Goal: Task Accomplishment & Management: Complete application form

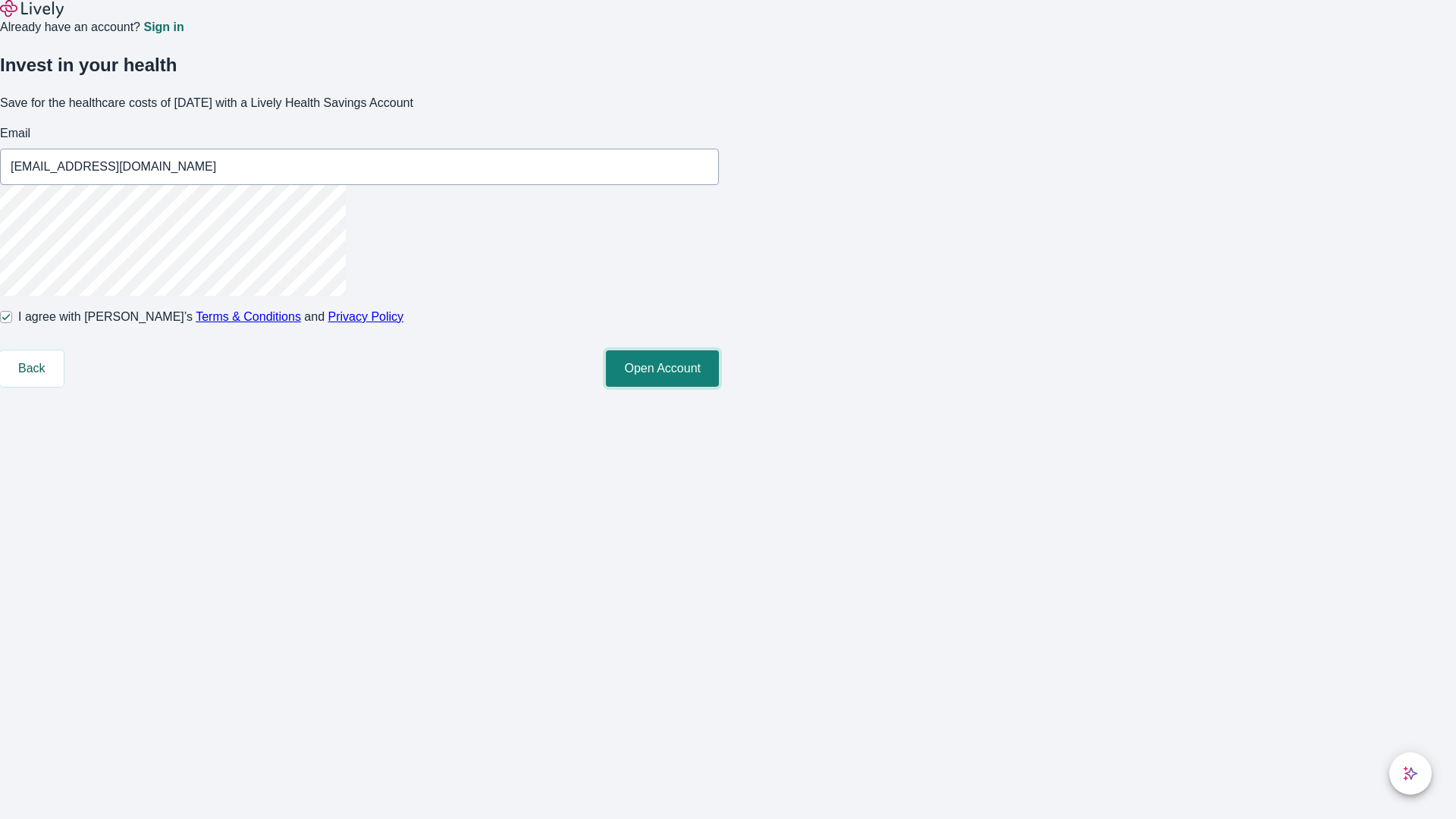
click at [719, 387] on button "Open Account" at bounding box center [662, 368] width 113 height 37
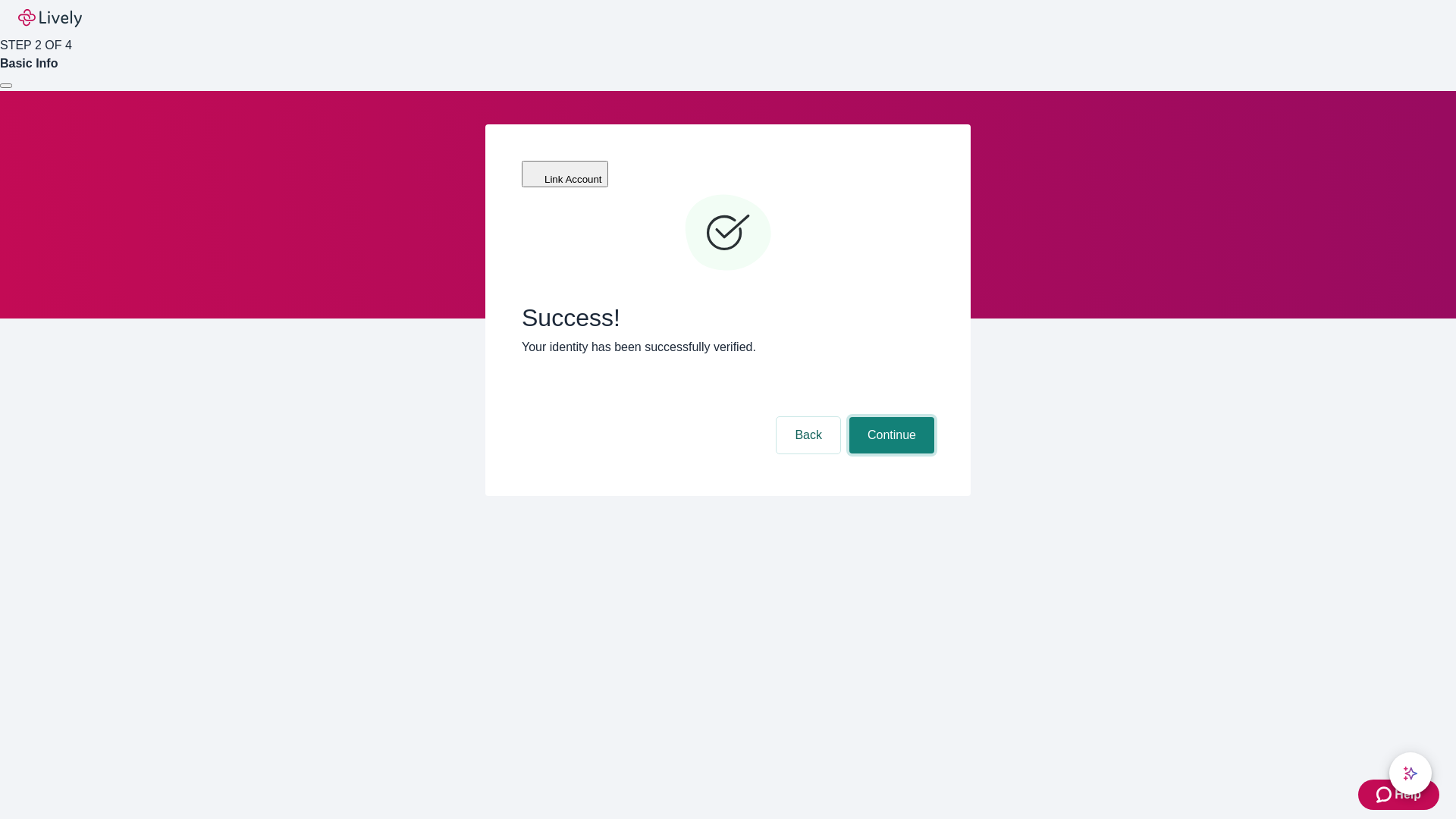
click at [890, 417] on button "Continue" at bounding box center [892, 436] width 85 height 37
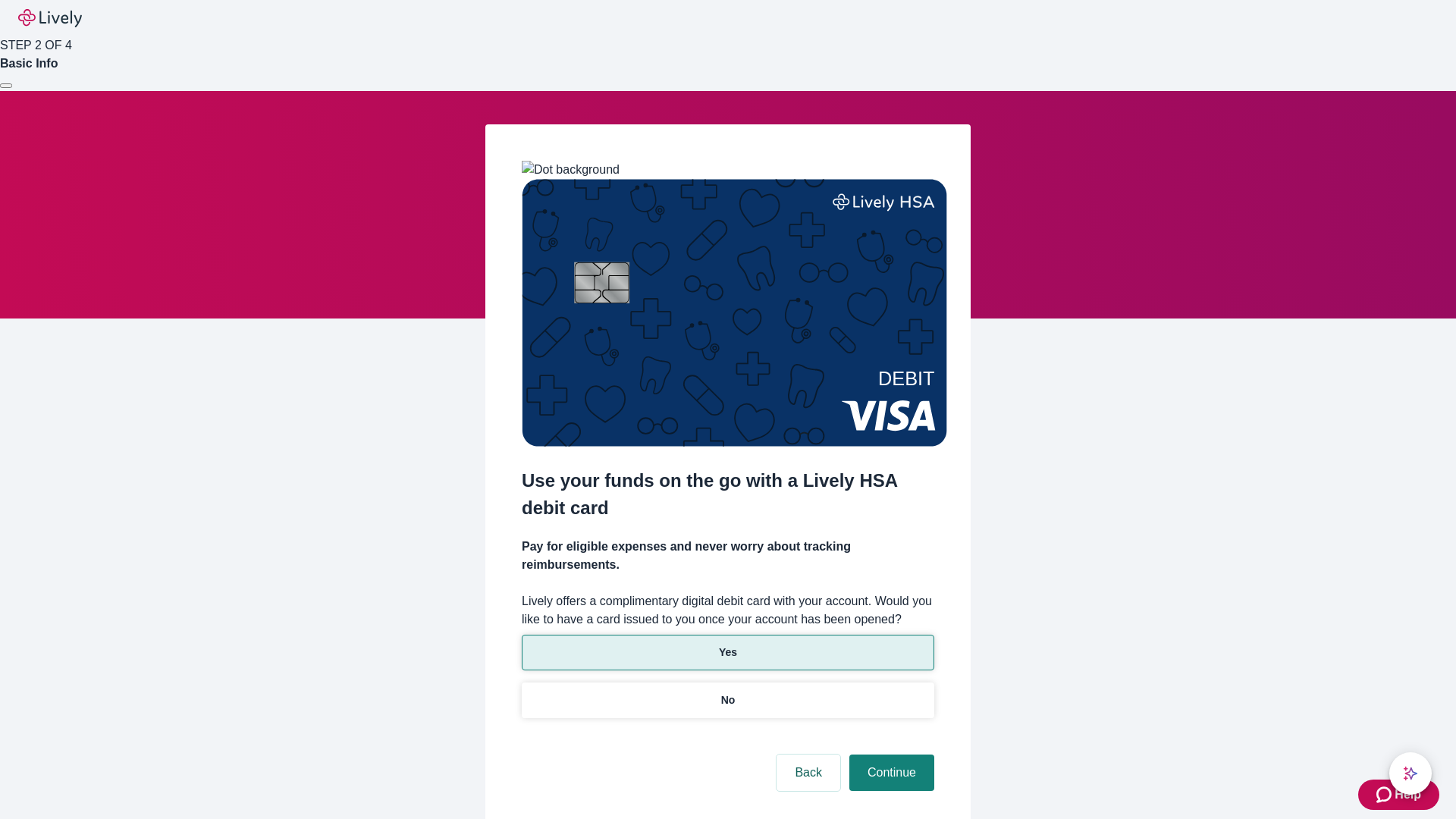
click at [727, 645] on p "Yes" at bounding box center [728, 653] width 18 height 16
click at [890, 754] on button "Continue" at bounding box center [892, 773] width 85 height 37
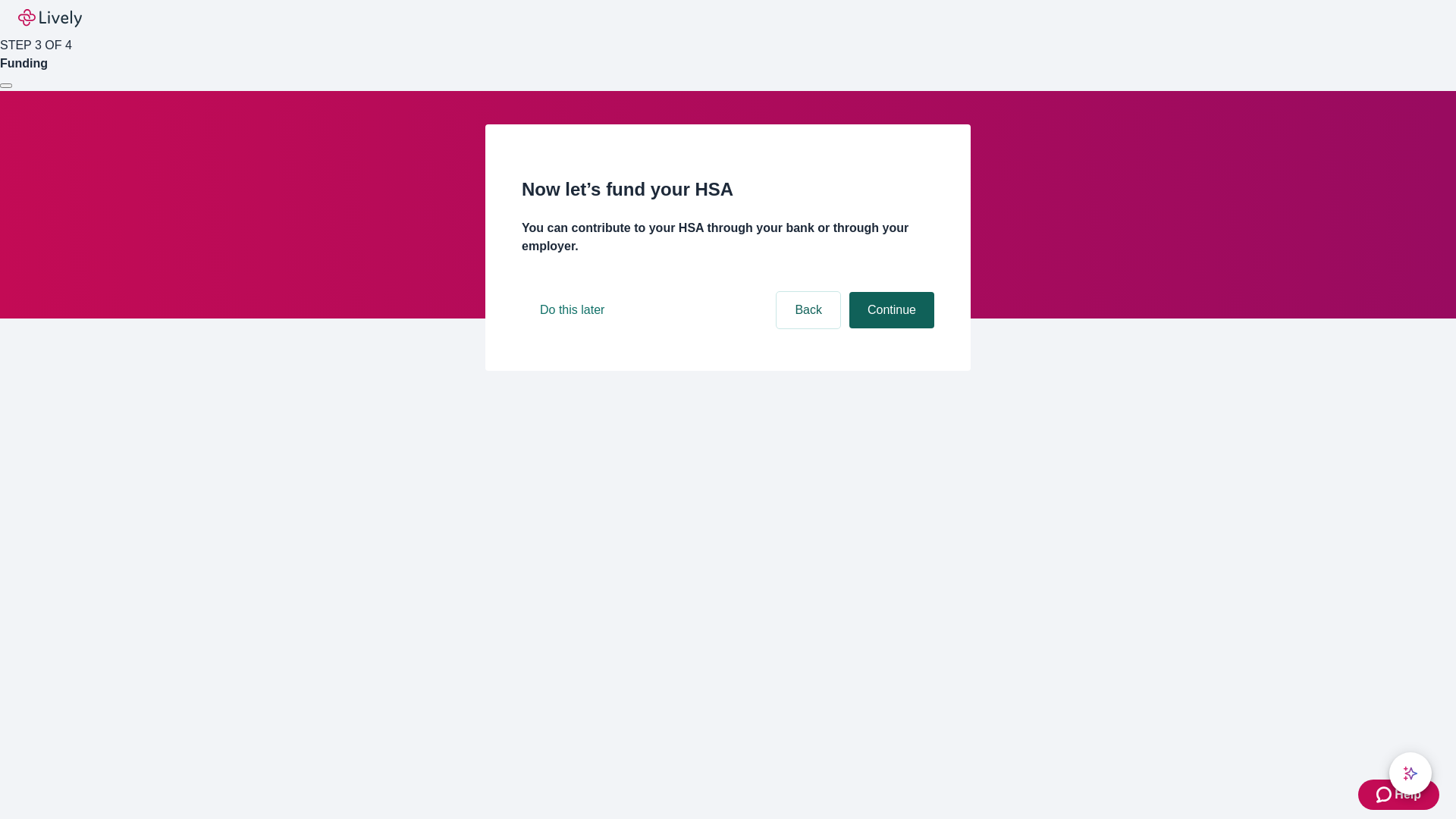
click at [890, 328] on button "Continue" at bounding box center [892, 311] width 85 height 37
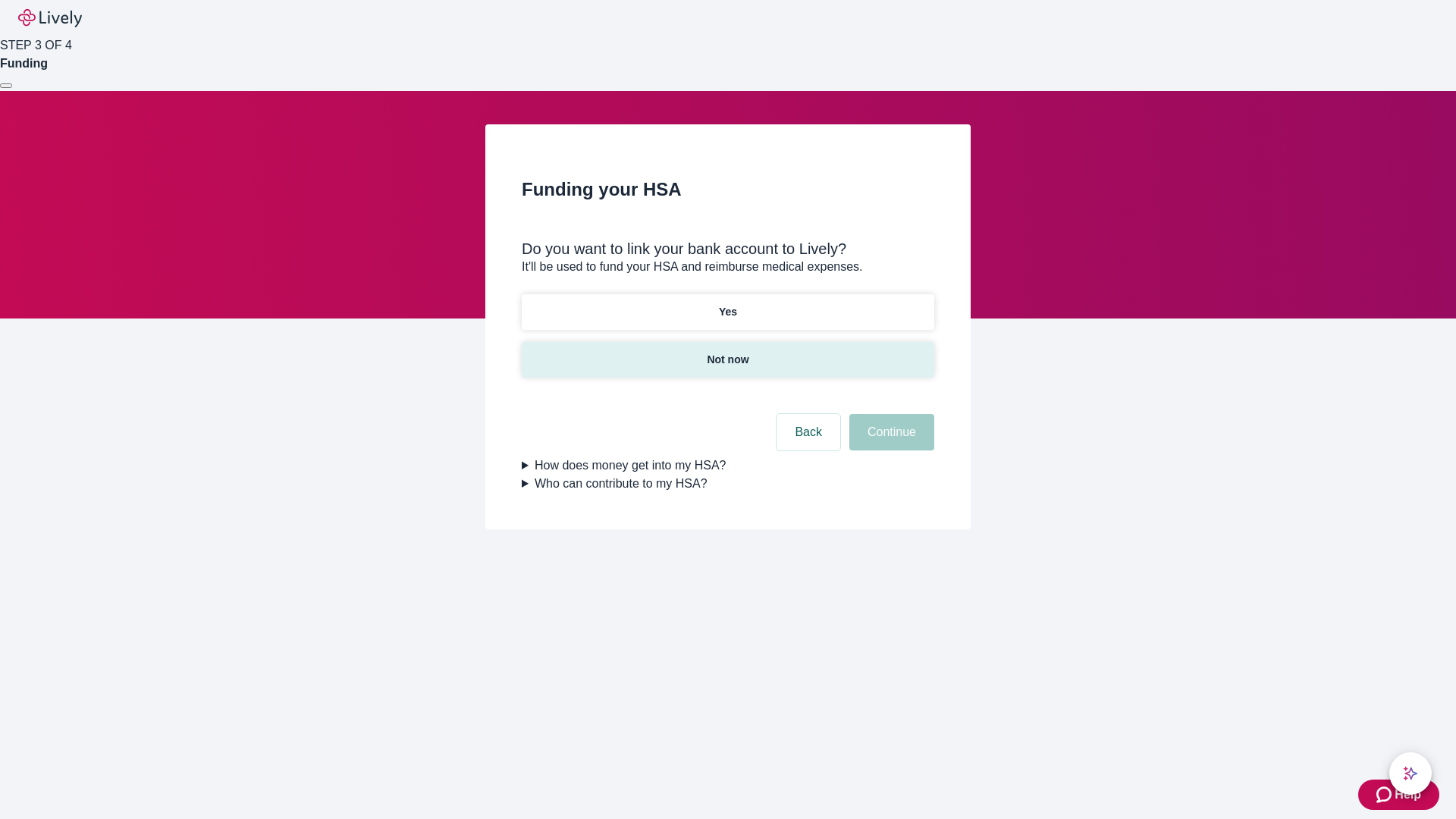
click at [727, 352] on p "Not now" at bounding box center [728, 360] width 42 height 16
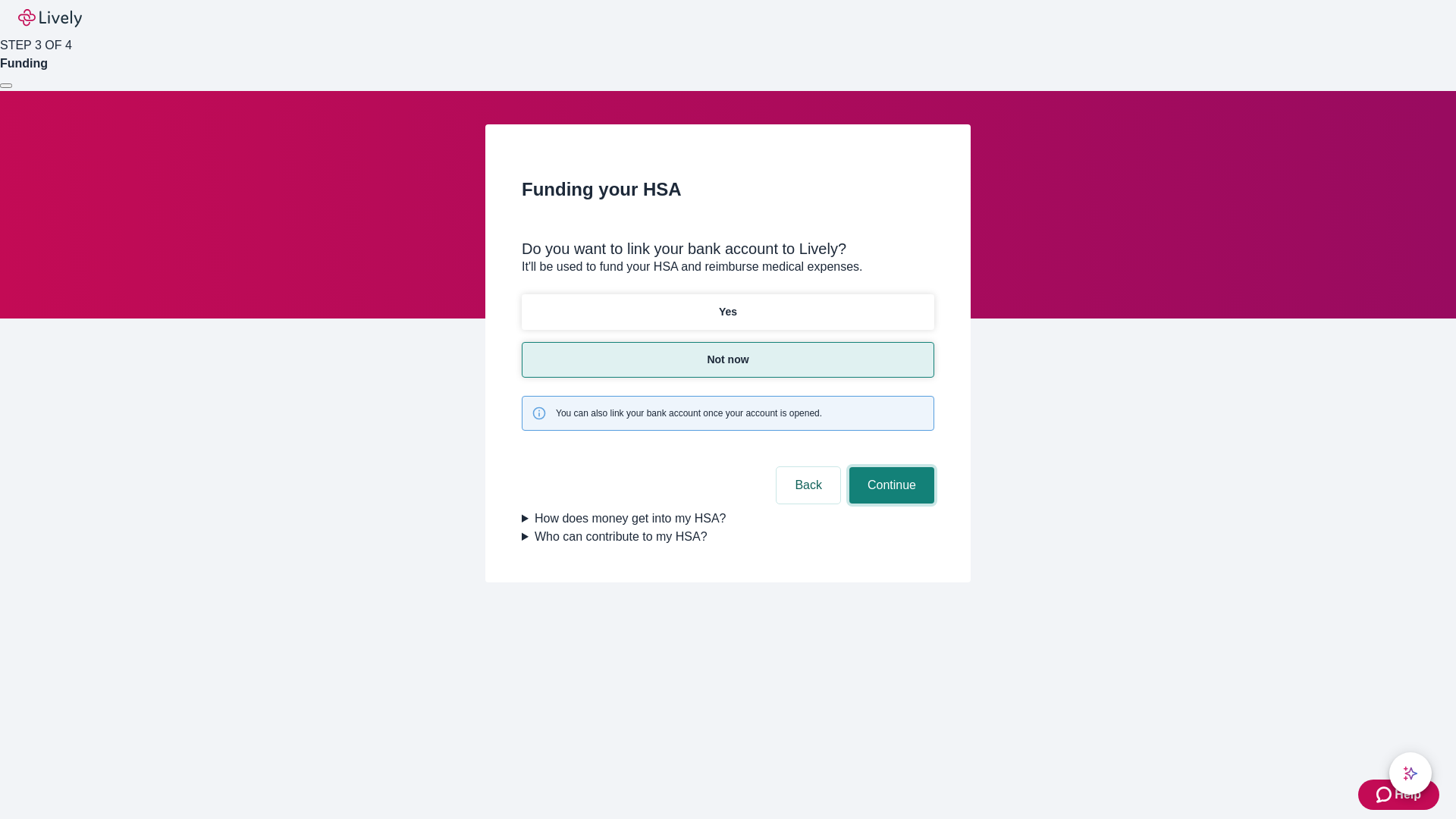
click at [890, 467] on button "Continue" at bounding box center [892, 486] width 85 height 37
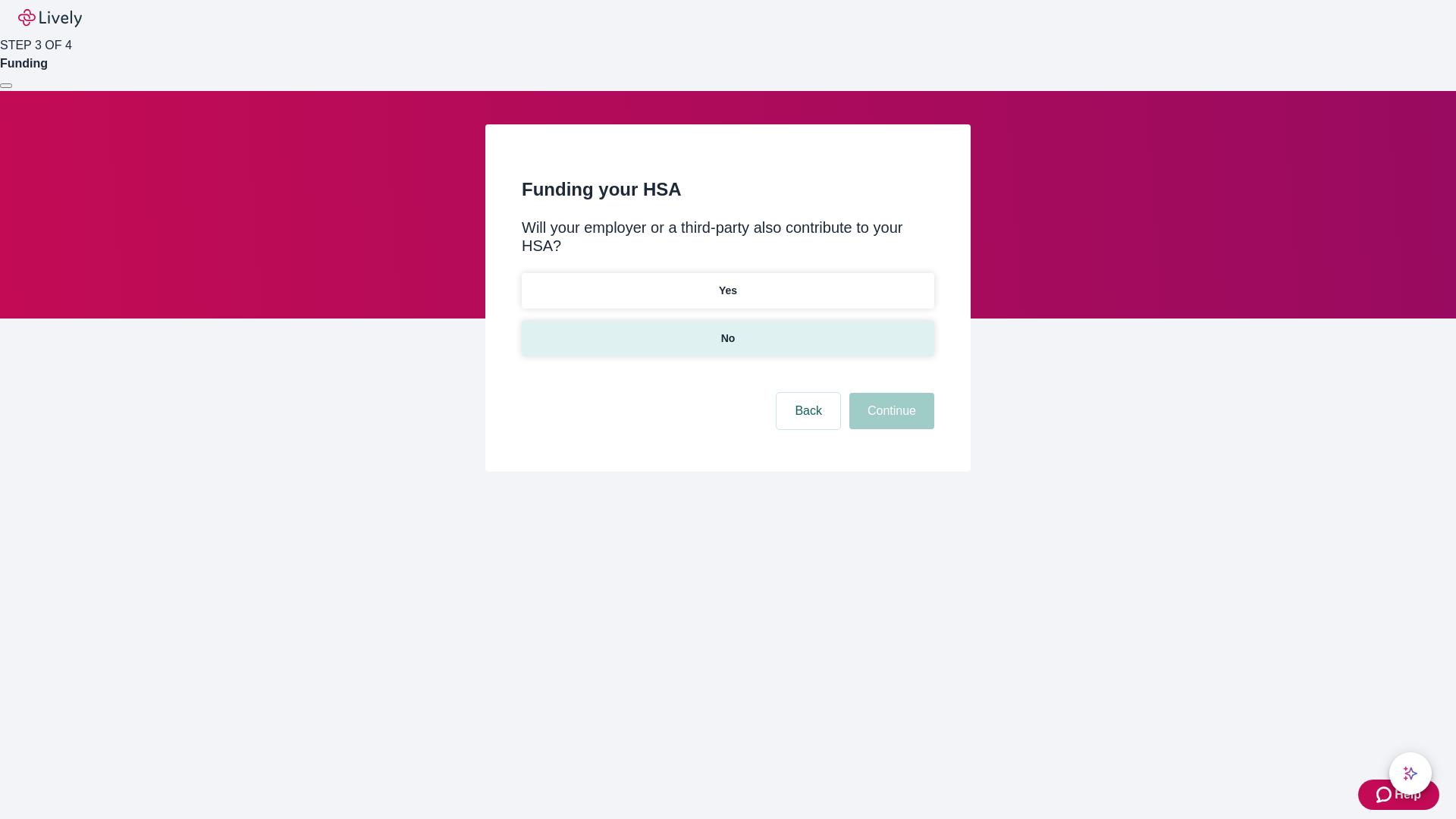
click at [727, 331] on p "No" at bounding box center [728, 339] width 14 height 16
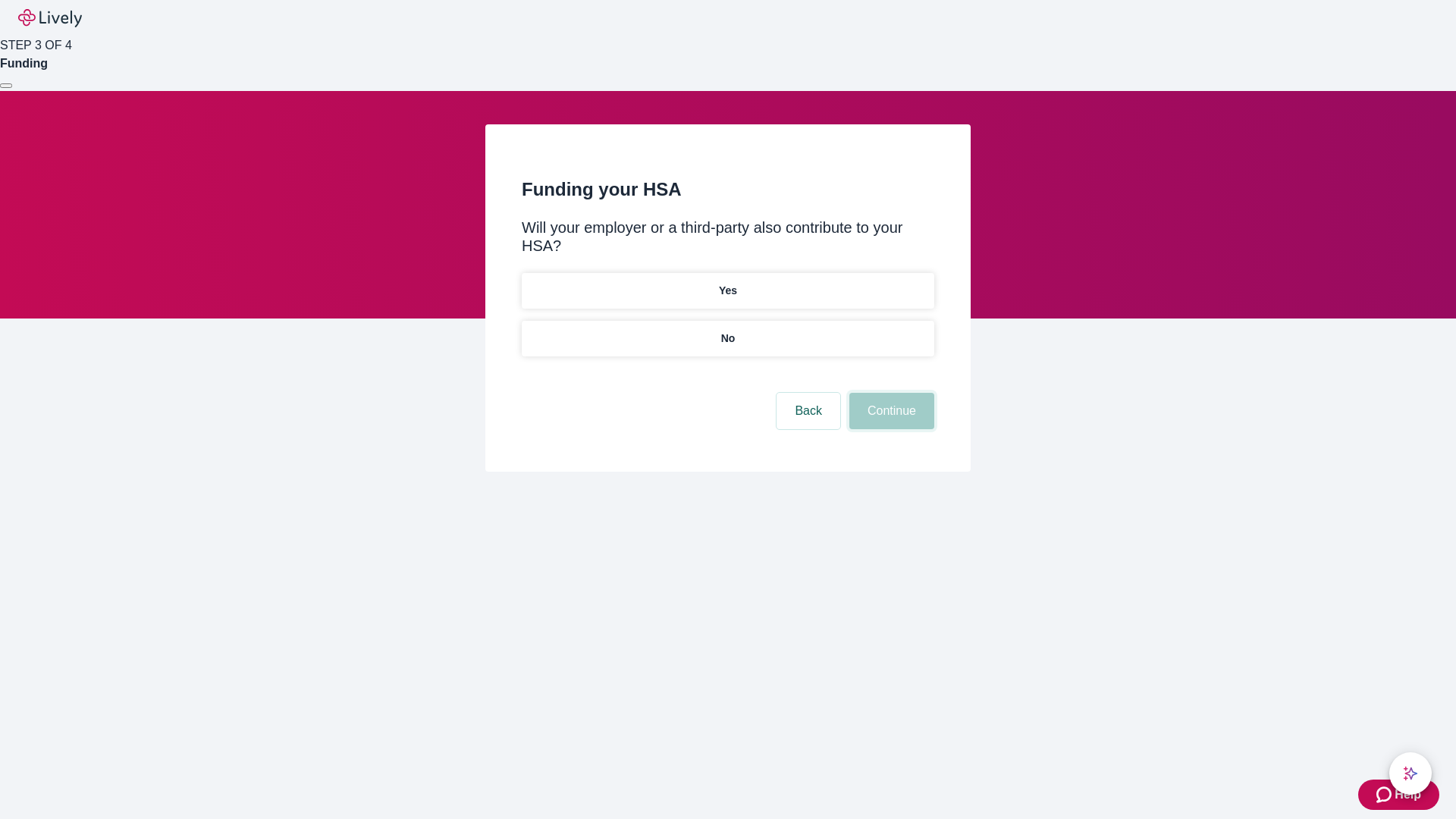
click at [890, 393] on button "Continue" at bounding box center [892, 411] width 85 height 37
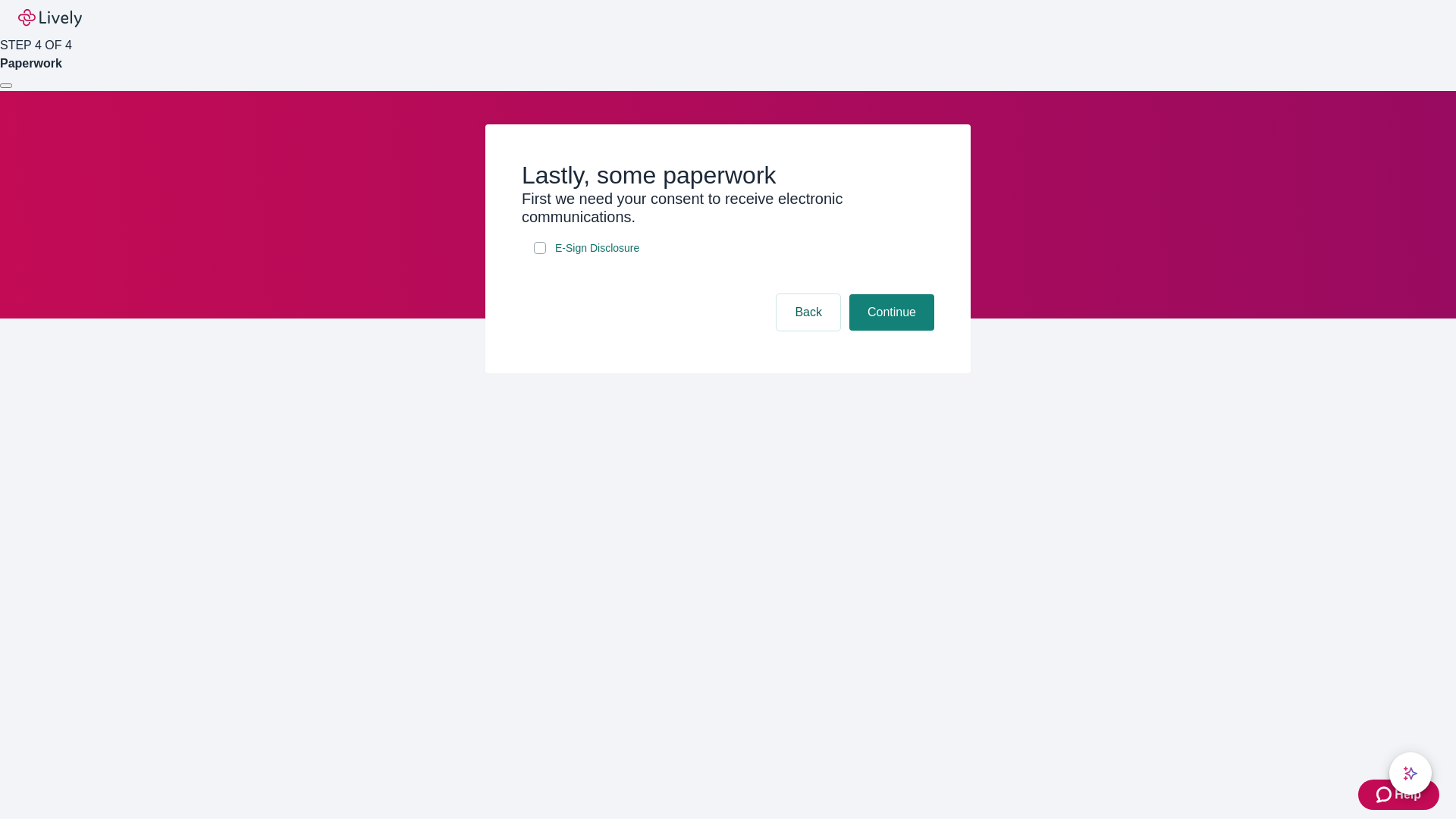
click at [540, 254] on input "E-Sign Disclosure" at bounding box center [540, 248] width 12 height 12
checkbox input "true"
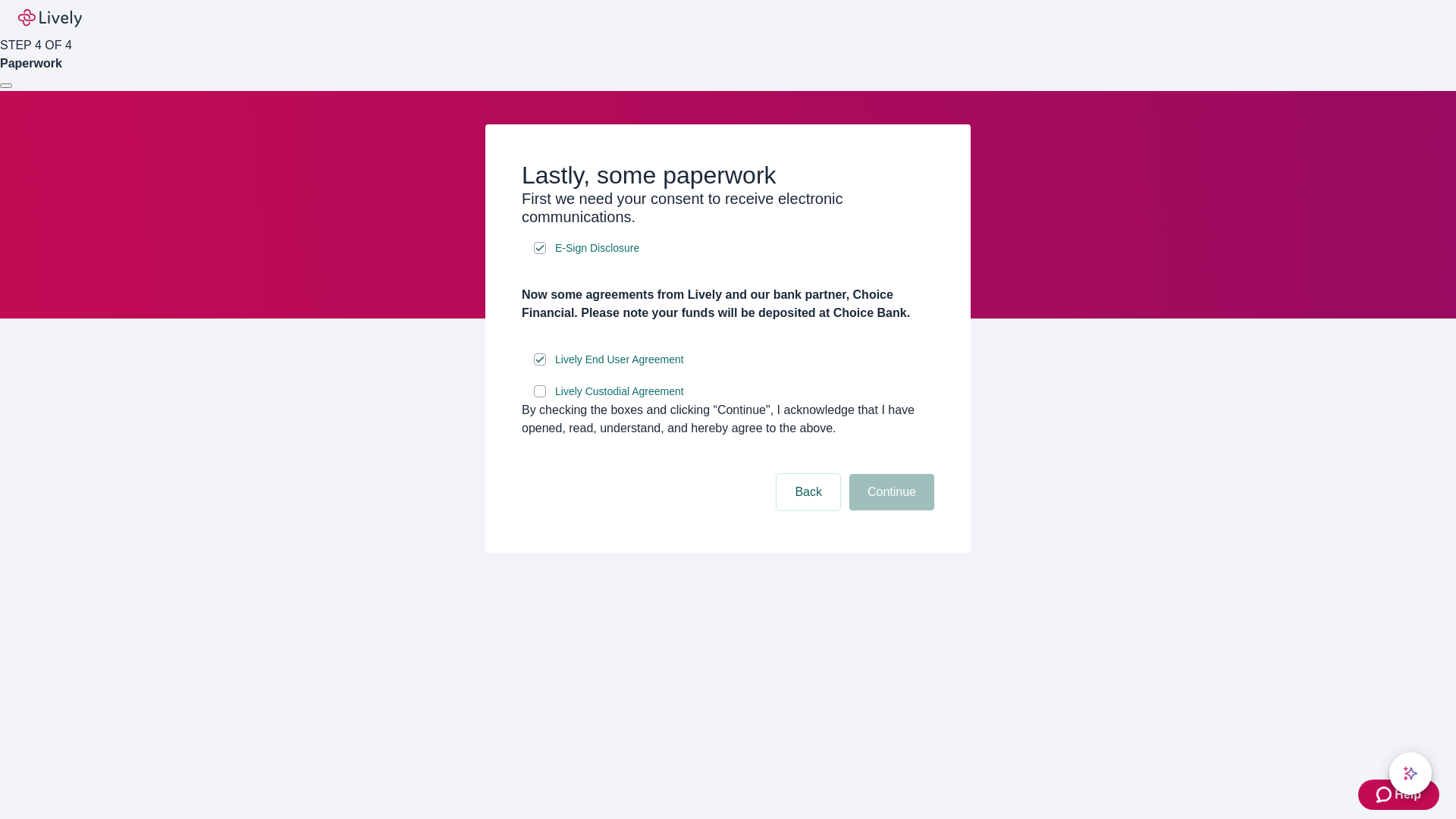
click at [540, 397] on input "Lively Custodial Agreement" at bounding box center [540, 391] width 12 height 12
checkbox input "true"
click at [890, 510] on button "Continue" at bounding box center [892, 493] width 85 height 37
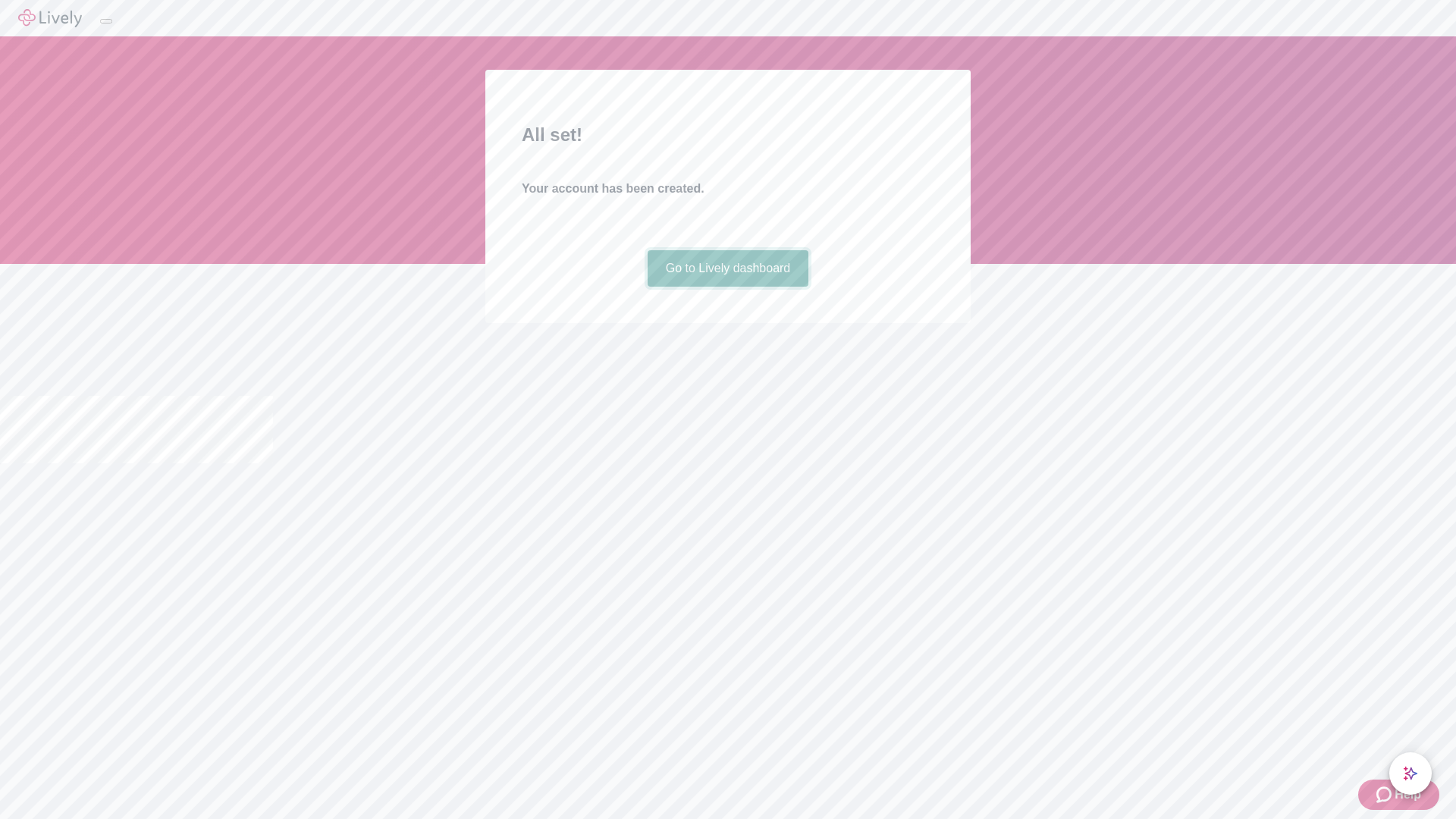
click at [727, 287] on link "Go to Lively dashboard" at bounding box center [728, 269] width 162 height 37
